Goal: Information Seeking & Learning: Learn about a topic

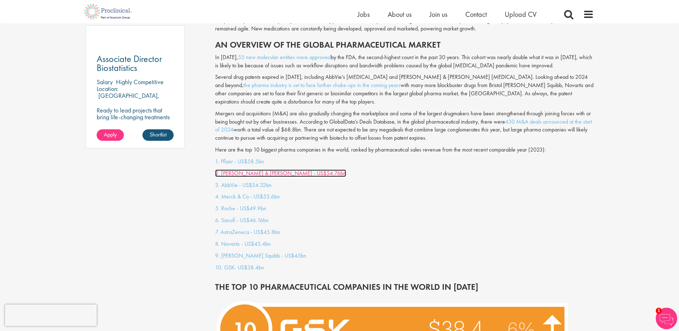
click at [276, 169] on link "2. [PERSON_NAME] & [PERSON_NAME] - US$54.76bn" at bounding box center [280, 173] width 131 height 8
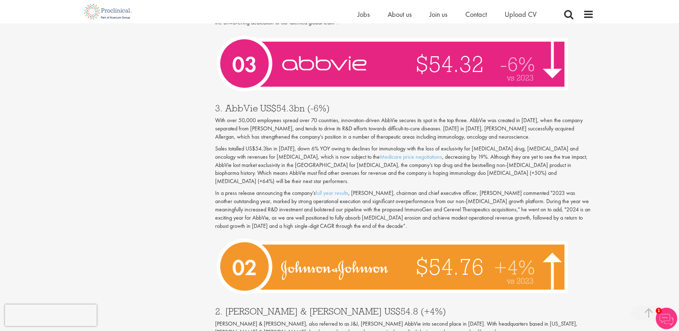
scroll to position [2142, 0]
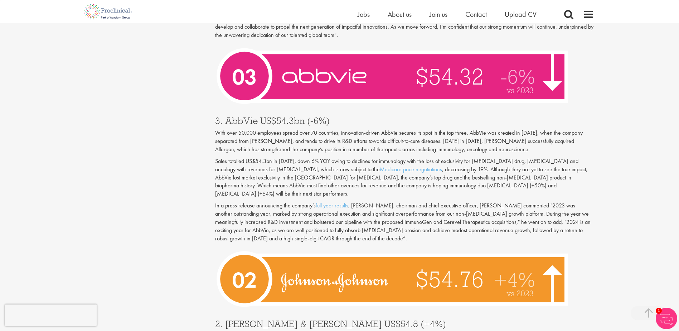
scroll to position [535, 0]
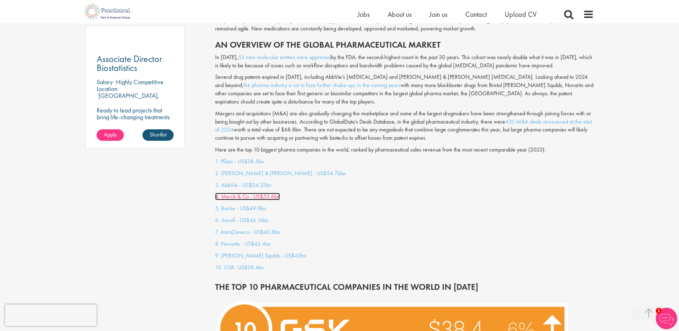
click at [234, 193] on link "4. Merck & Co - US$53.6bn" at bounding box center [247, 197] width 65 height 8
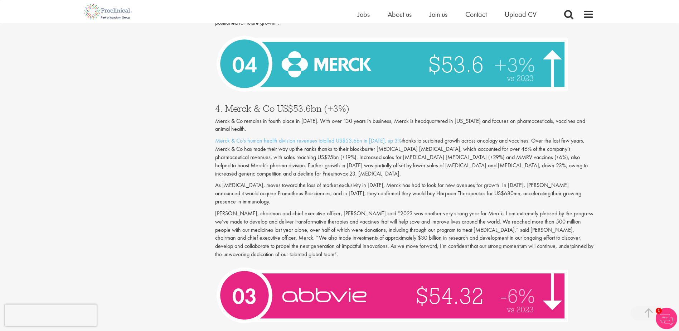
scroll to position [1903, 0]
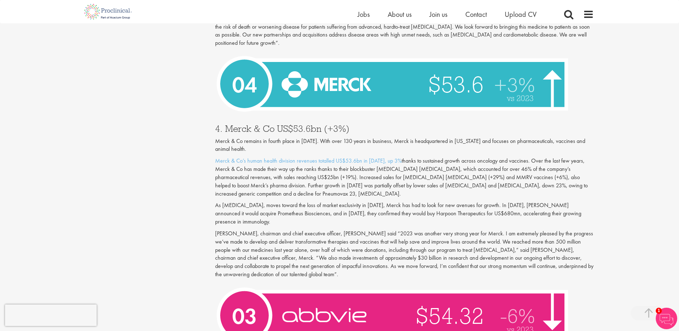
scroll to position [535, 0]
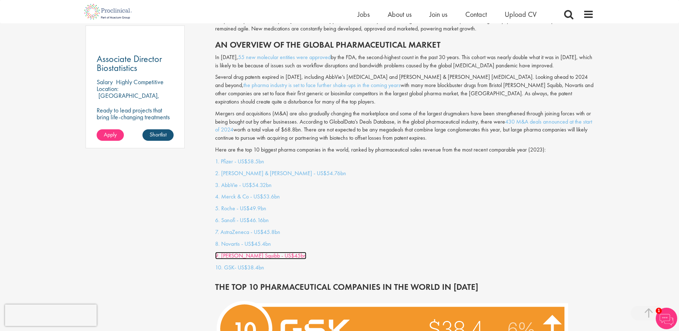
click at [253, 252] on link "9. [PERSON_NAME] Squibb - US$45bn" at bounding box center [260, 256] width 91 height 8
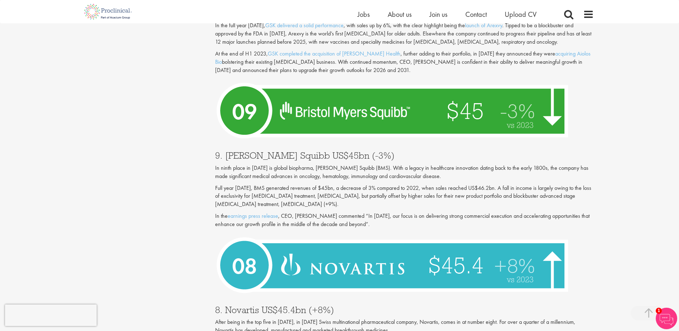
scroll to position [943, 0]
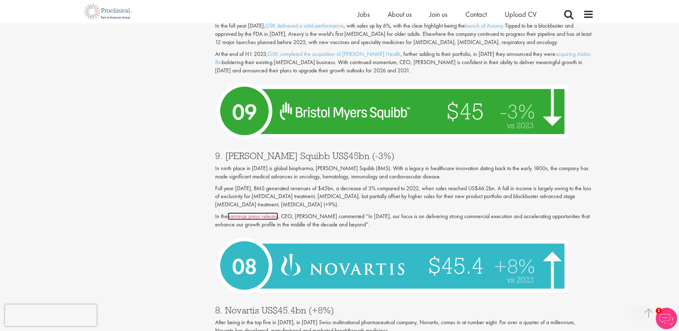
click at [266, 212] on link "earnings press release" at bounding box center [253, 216] width 51 height 8
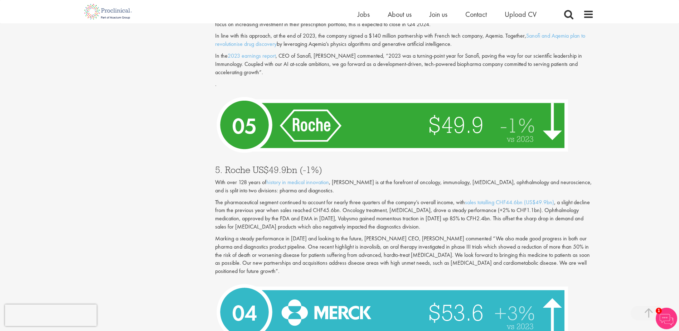
scroll to position [1731, 0]
